Goal: Information Seeking & Learning: Learn about a topic

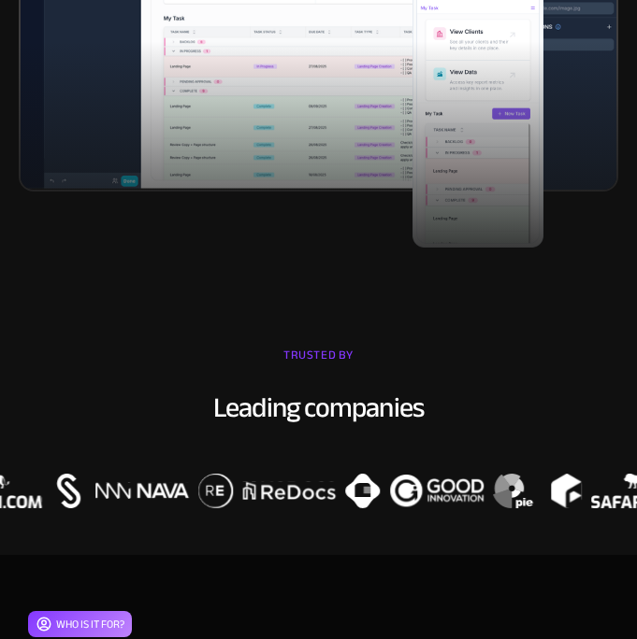
scroll to position [856, 0]
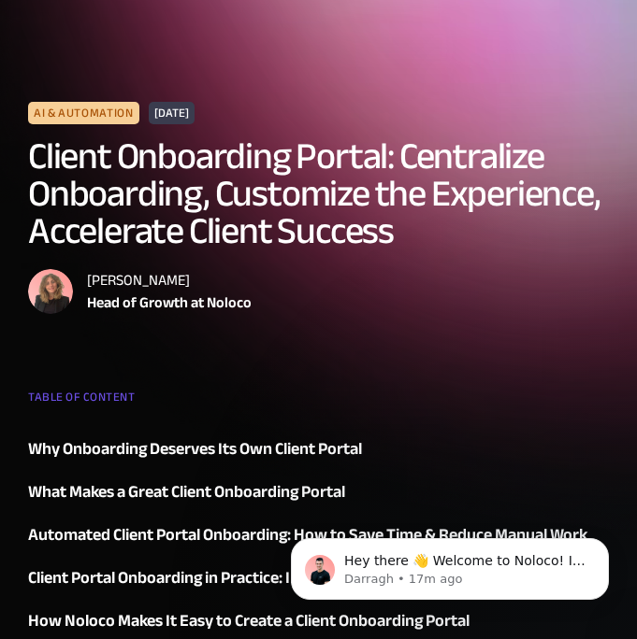
scroll to position [98, 0]
